Goal: Find specific page/section: Find specific page/section

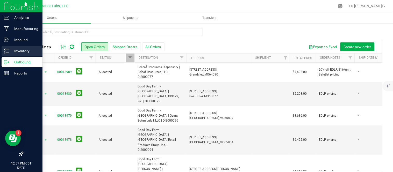
click at [2, 51] on div "Inventory" at bounding box center [22, 51] width 41 height 10
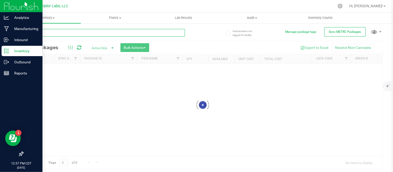
click at [106, 34] on input "text" at bounding box center [104, 33] width 162 height 8
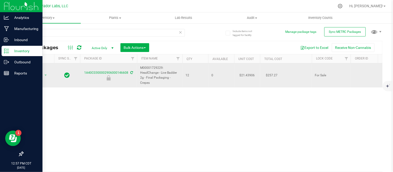
drag, startPoint x: 159, startPoint y: 85, endPoint x: 136, endPoint y: 77, distance: 24.6
copy span "M00001729229: HeadChange - Live Badder 2g - Final Packaging - Crepes"
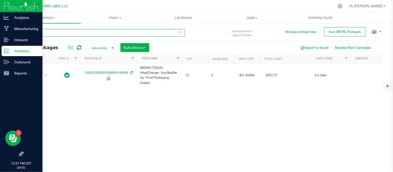
click at [89, 32] on input "146608" at bounding box center [104, 33] width 162 height 8
paste input "M00001729229: HeadChange - Live Badder 2g - Final Packaging - Crepes"
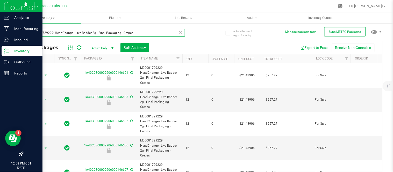
drag, startPoint x: 54, startPoint y: 33, endPoint x: 19, endPoint y: 38, distance: 35.5
click at [19, 38] on div "Include items not tagged for facility Manage package tags Sync METRC Packages M…" at bounding box center [202, 102] width 380 height 158
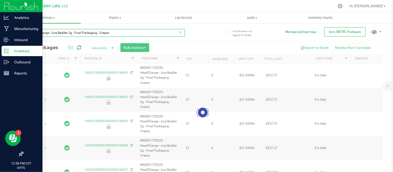
click at [122, 34] on input "HeadChange - Live Badder 2g - Final Packaging - Crepes" at bounding box center [104, 33] width 162 height 8
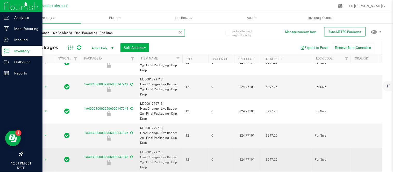
scroll to position [12, 0]
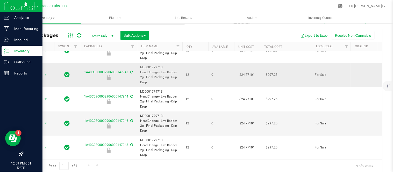
click at [215, 75] on td "0" at bounding box center [221, 75] width 26 height 24
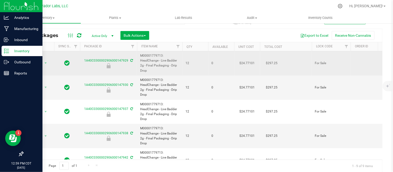
scroll to position [0, 0]
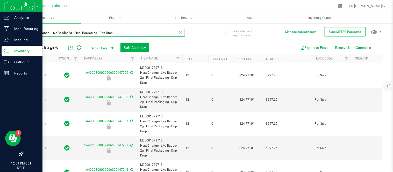
drag, startPoint x: 119, startPoint y: 32, endPoint x: 99, endPoint y: 36, distance: 20.3
click at [99, 36] on input "HeadChange - Live Badder 2g - Final Packaging - Drip Drop" at bounding box center [104, 33] width 162 height 8
type input "HeadChange - Live Badder 2g - Final Packaging - Raspberry"
